Goal: Navigation & Orientation: Find specific page/section

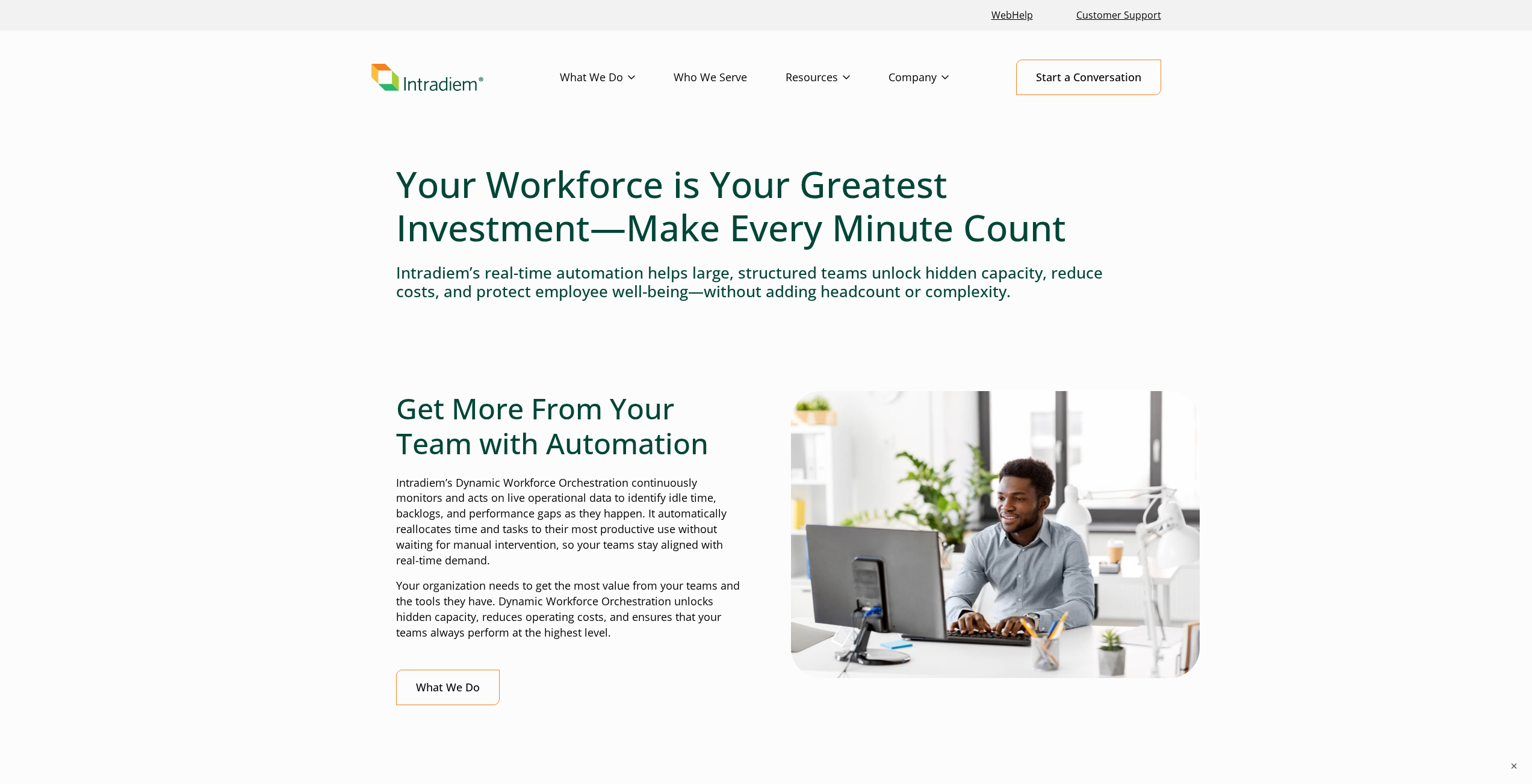
click at [401, 84] on img "Link to homepage of Intradiem" at bounding box center [427, 78] width 112 height 28
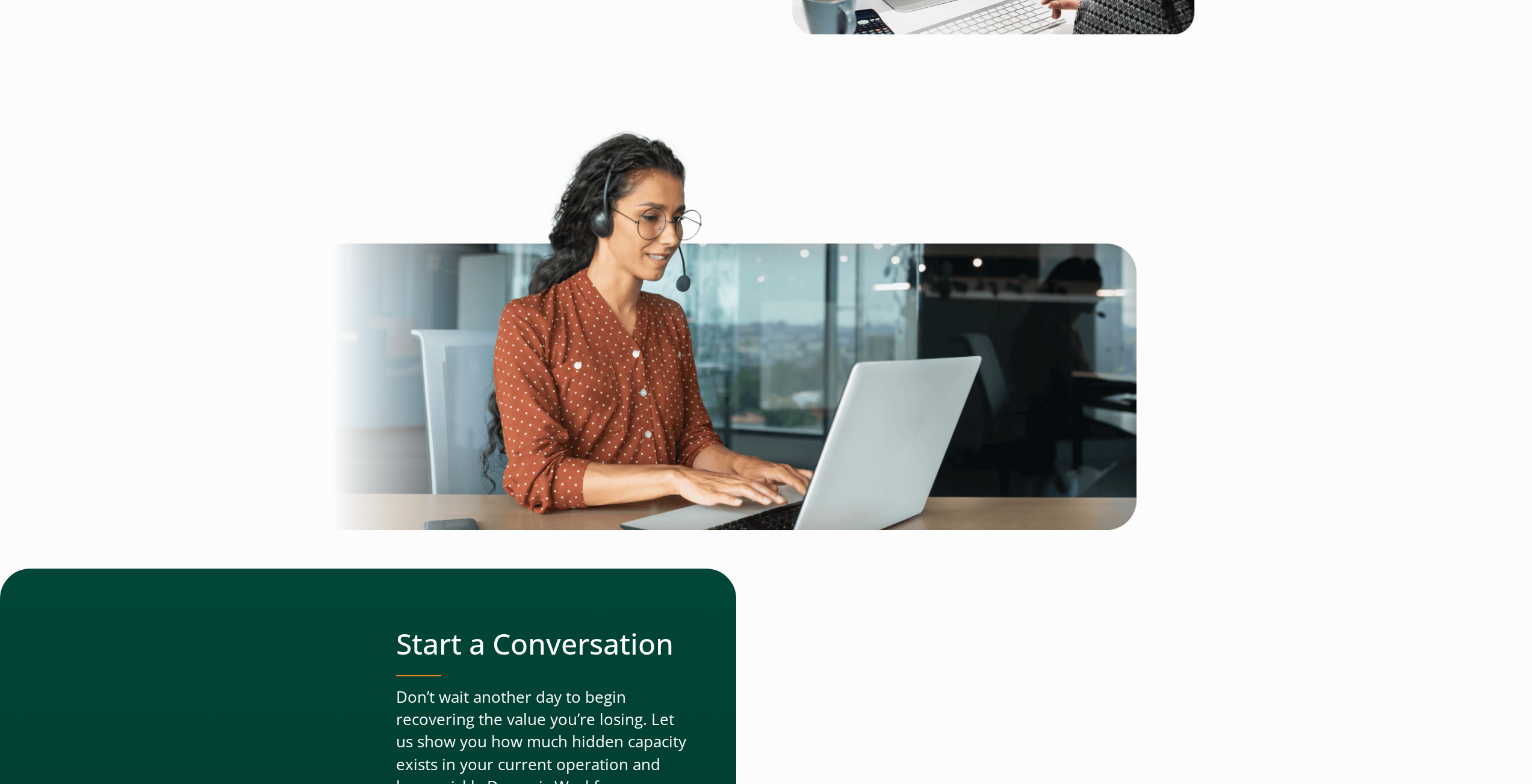
scroll to position [3417, 0]
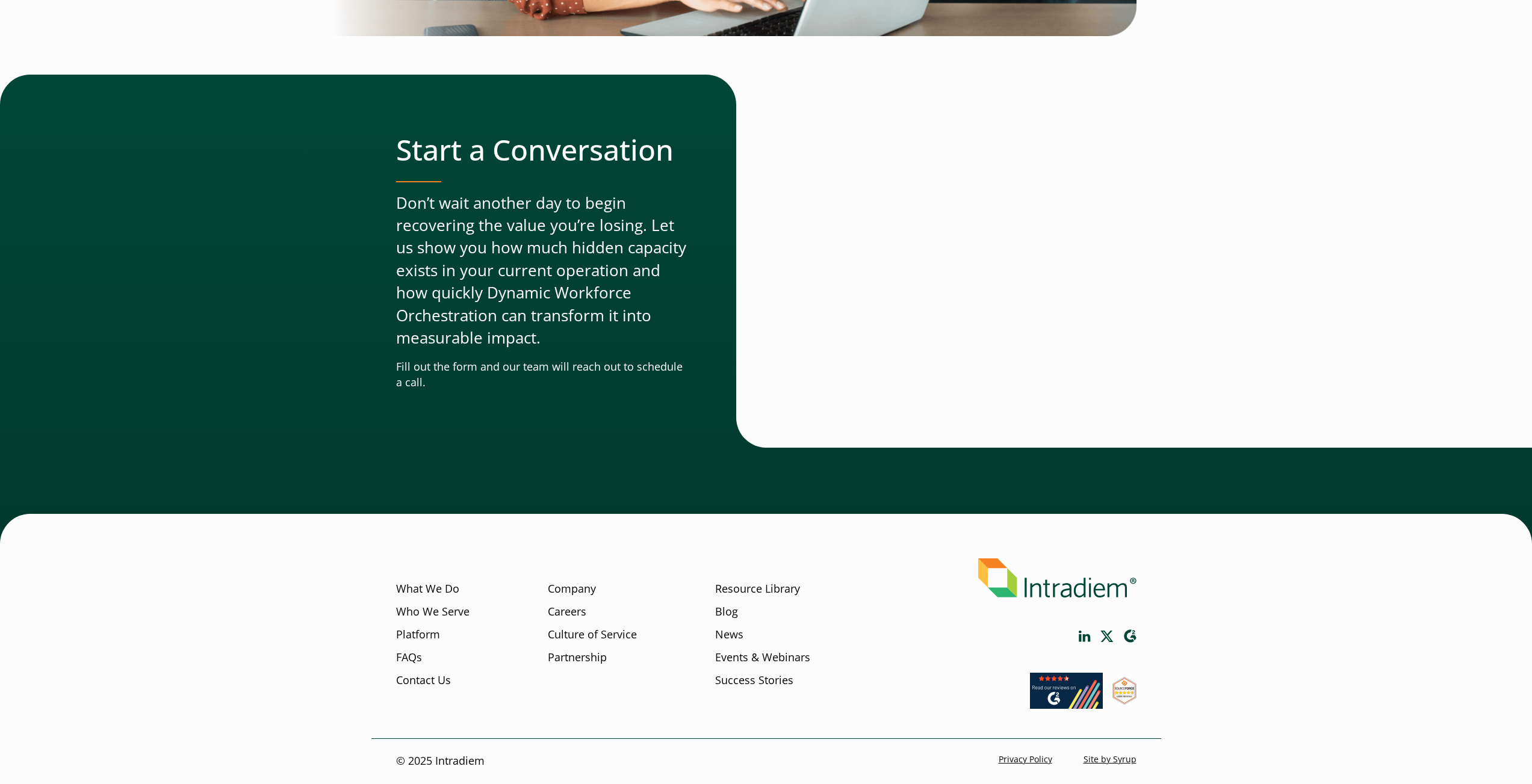
click at [1082, 627] on div "What We Do Who We Serve Platform FAQs Contact Us Company Careers Culture of Ser…" at bounding box center [766, 641] width 790 height 194
click at [1081, 636] on icon "Link opens in a new window" at bounding box center [1085, 636] width 12 height 11
click at [426, 634] on link "Platform" at bounding box center [418, 634] width 44 height 15
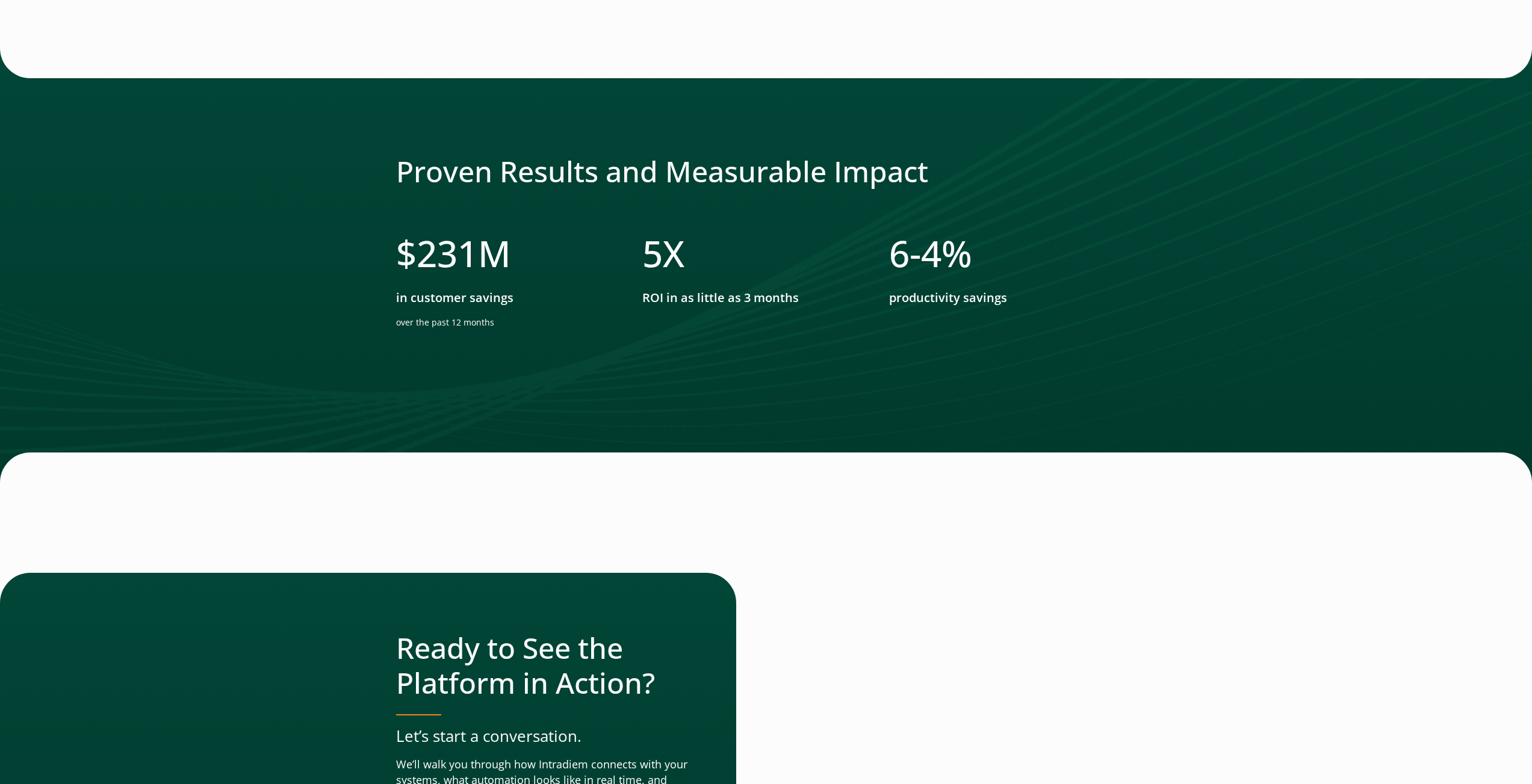
scroll to position [3982, 0]
